Goal: Information Seeking & Learning: Learn about a topic

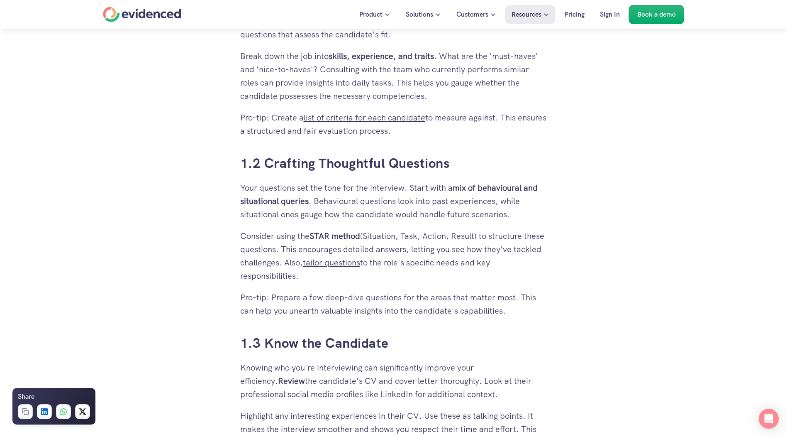
scroll to position [622, 0]
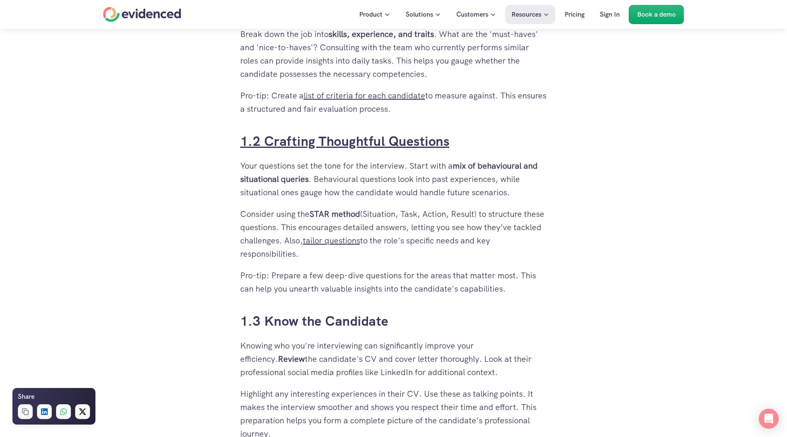
click at [373, 143] on link "1.2 Crafting Thoughtful Questions" at bounding box center [345, 140] width 210 height 17
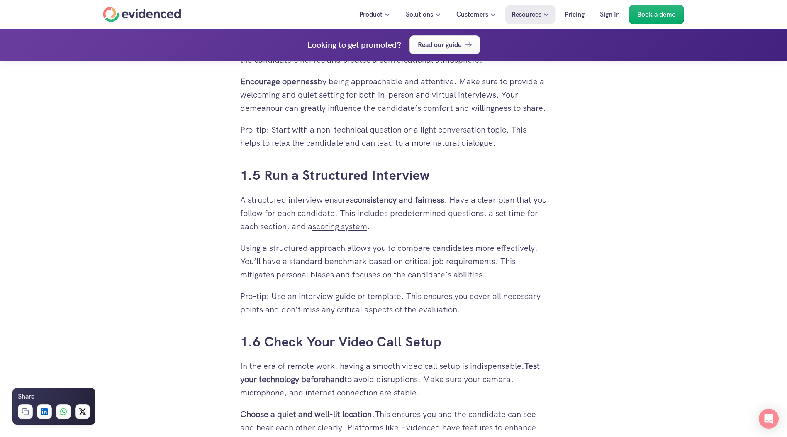
scroll to position [1352, 0]
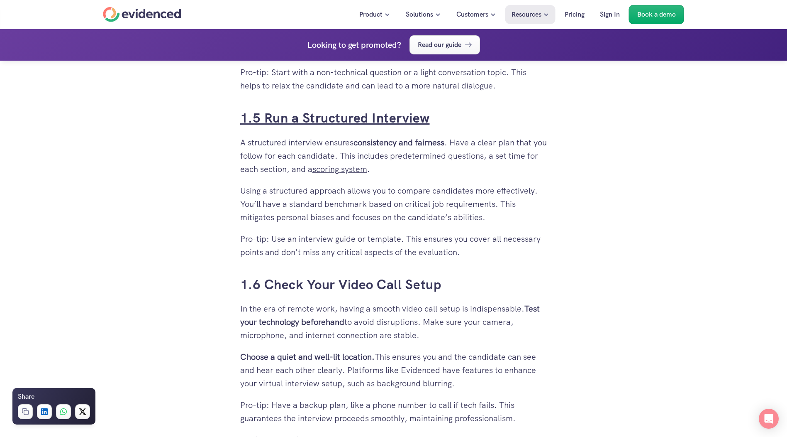
click at [346, 127] on link "1.5 Run a Structured Interview" at bounding box center [335, 117] width 190 height 17
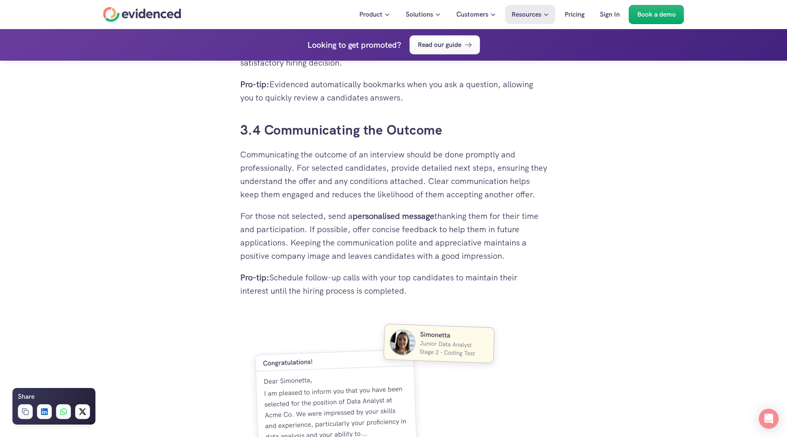
scroll to position [4271, 0]
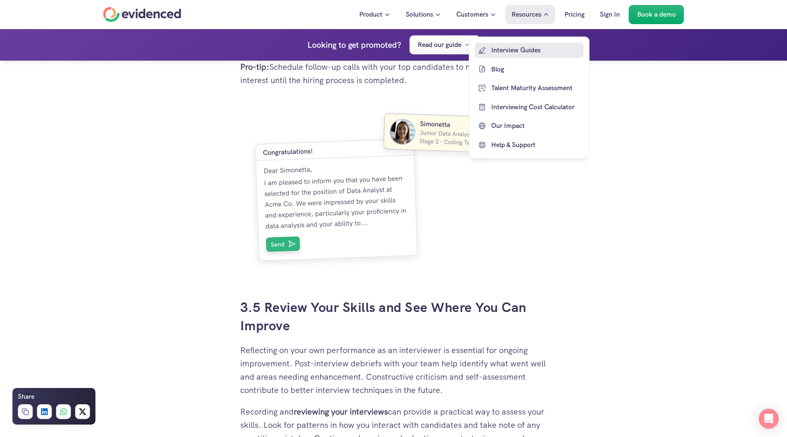
click at [515, 50] on p "Interview Guides" at bounding box center [536, 50] width 90 height 11
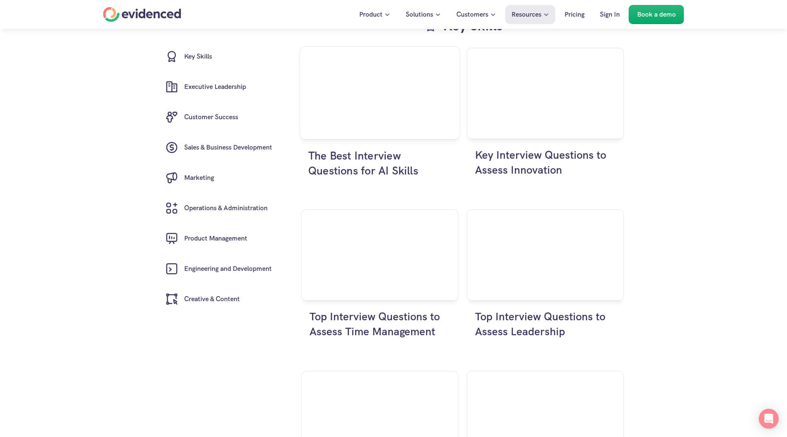
scroll to position [207, 0]
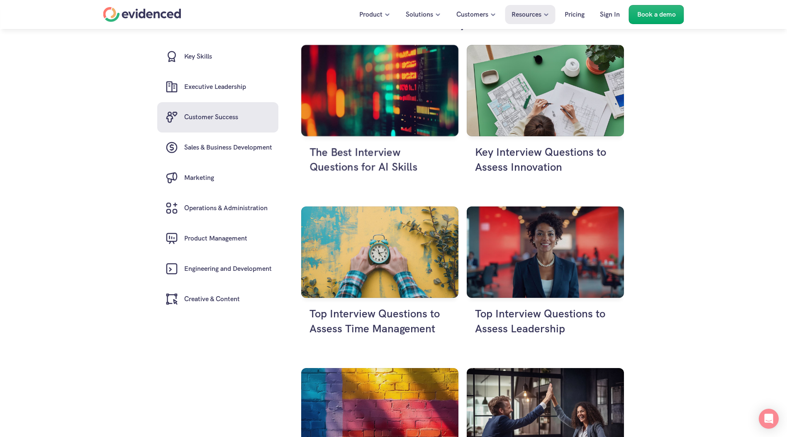
click at [224, 119] on h6 "Customer Success" at bounding box center [211, 117] width 54 height 11
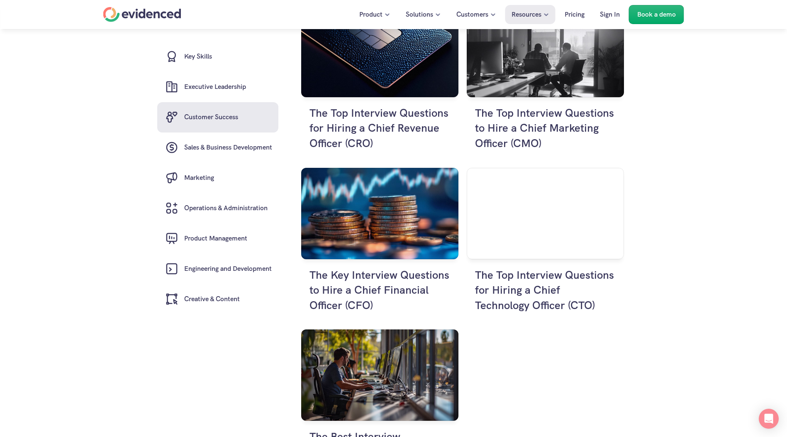
scroll to position [2205, 0]
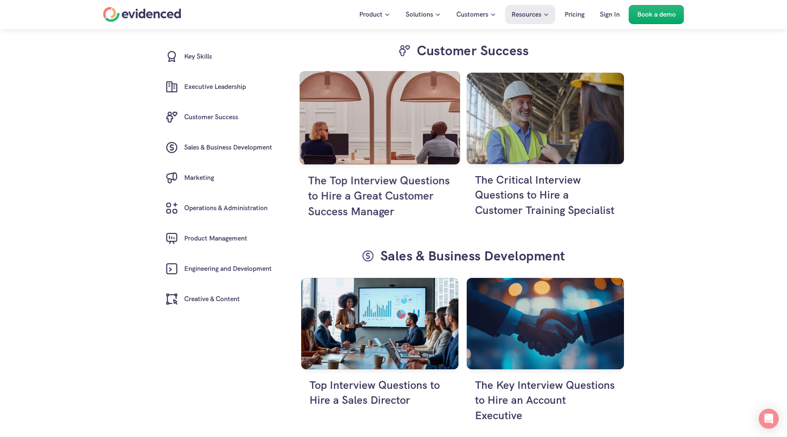
click at [365, 150] on img at bounding box center [380, 117] width 161 height 93
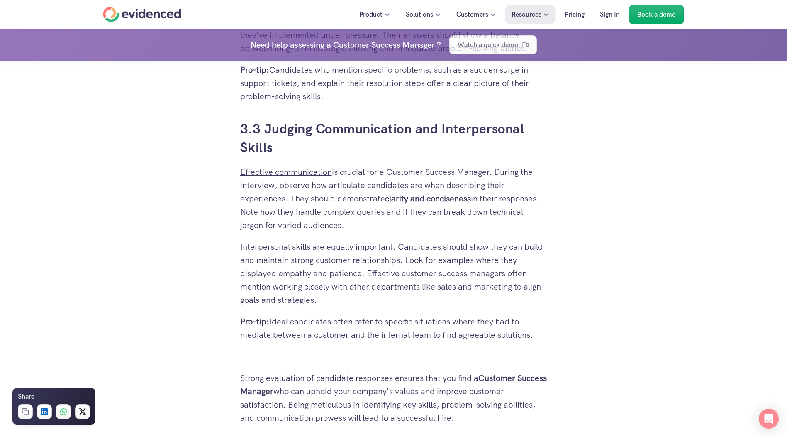
scroll to position [3984, 0]
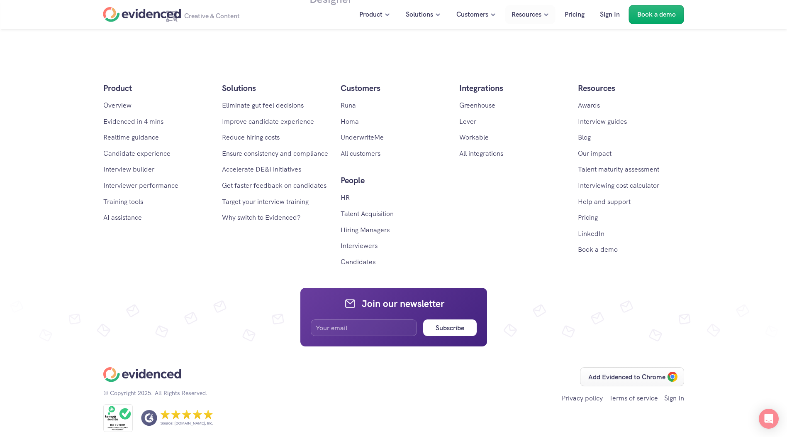
scroll to position [2205, 0]
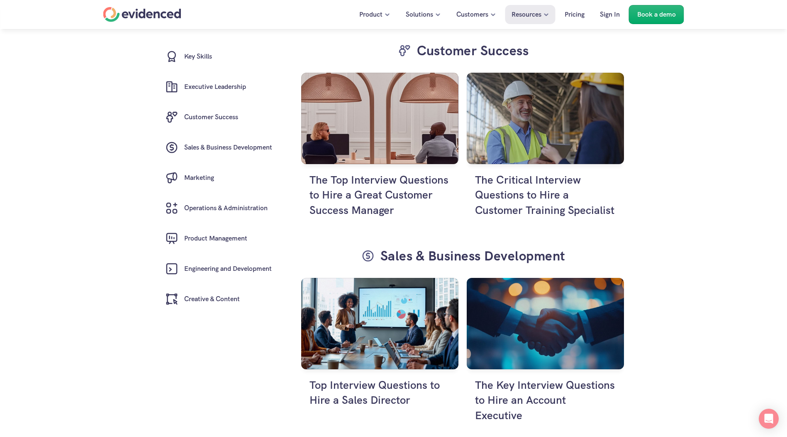
scroll to position [207, 0]
